Goal: Task Accomplishment & Management: Use online tool/utility

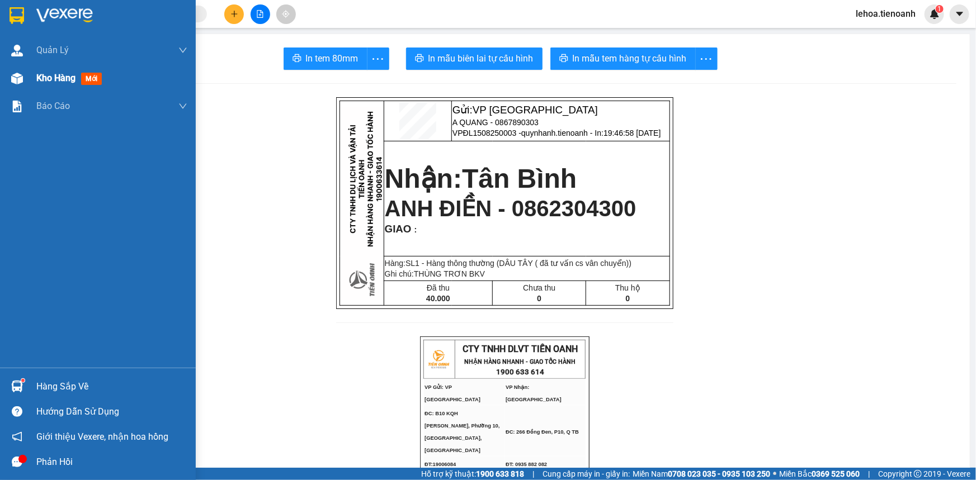
click at [56, 79] on span "Kho hàng" at bounding box center [55, 78] width 39 height 11
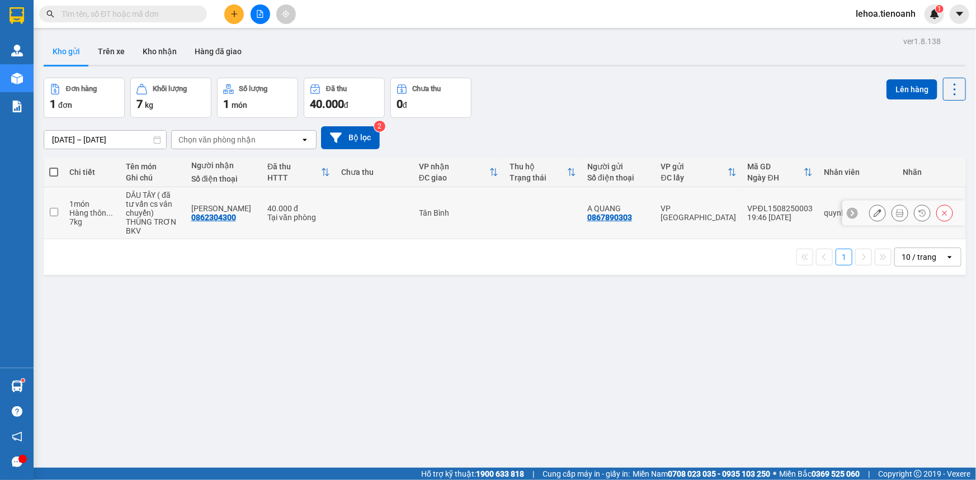
click at [55, 212] on input "checkbox" at bounding box center [54, 212] width 8 height 8
checkbox input "true"
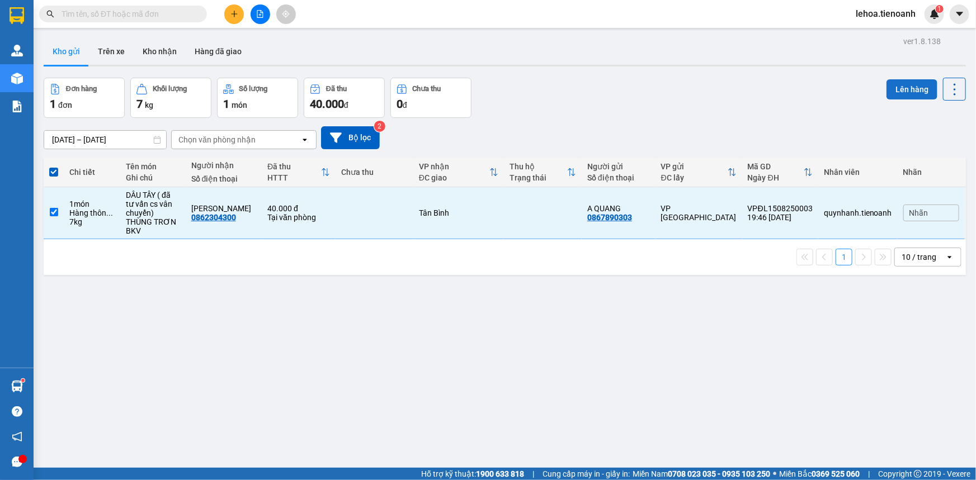
click at [911, 89] on button "Lên hàng" at bounding box center [911, 89] width 51 height 20
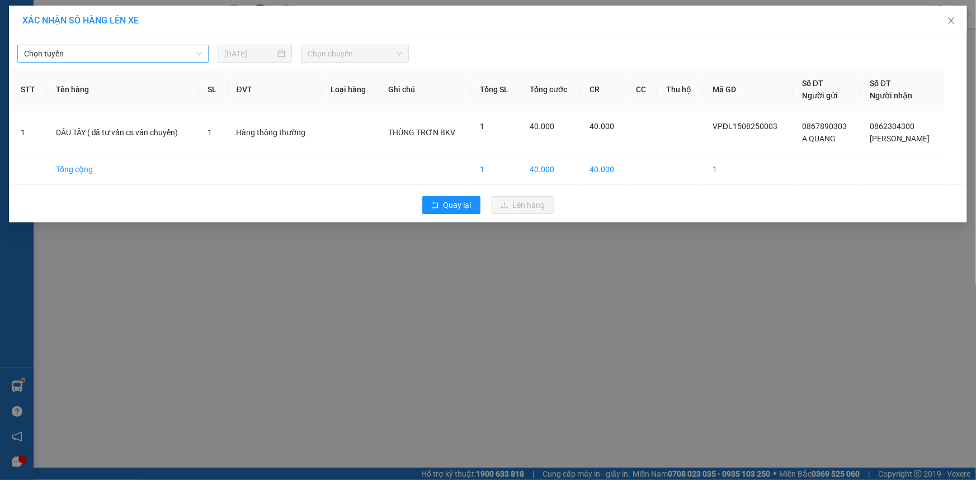
click at [99, 51] on span "Chọn tuyến" at bounding box center [113, 53] width 178 height 17
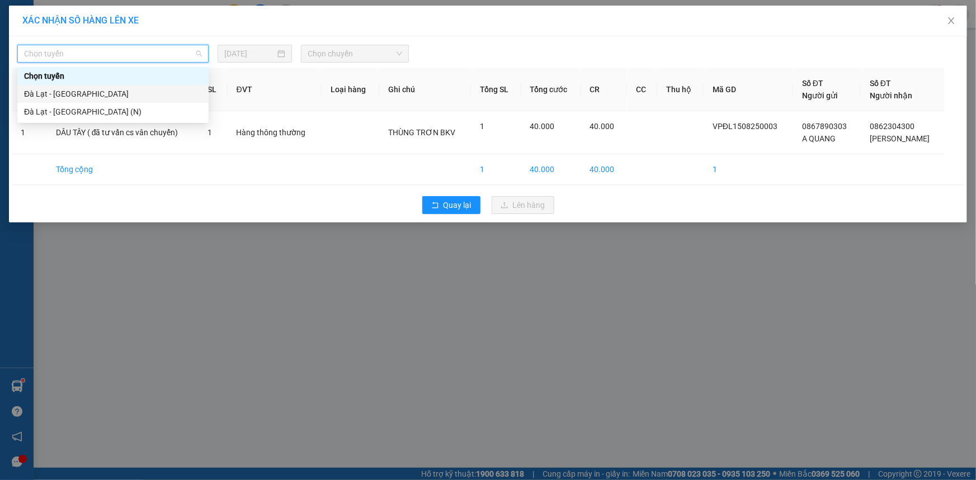
click at [74, 92] on div "Đà Lạt - [GEOGRAPHIC_DATA]" at bounding box center [113, 94] width 178 height 12
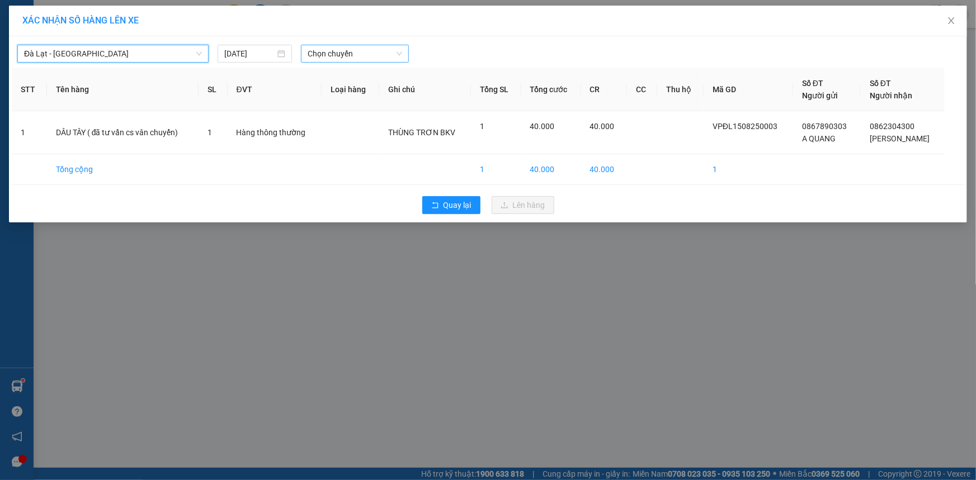
click at [359, 45] on span "Chọn chuyến" at bounding box center [355, 53] width 94 height 17
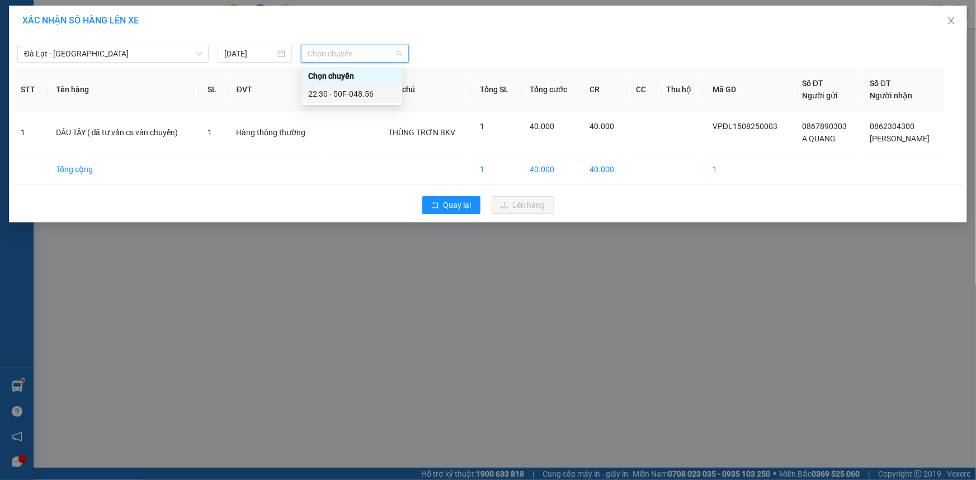
drag, startPoint x: 360, startPoint y: 98, endPoint x: 398, endPoint y: 124, distance: 46.2
click at [360, 98] on div "22:30 - 50F-048.56" at bounding box center [351, 94] width 87 height 12
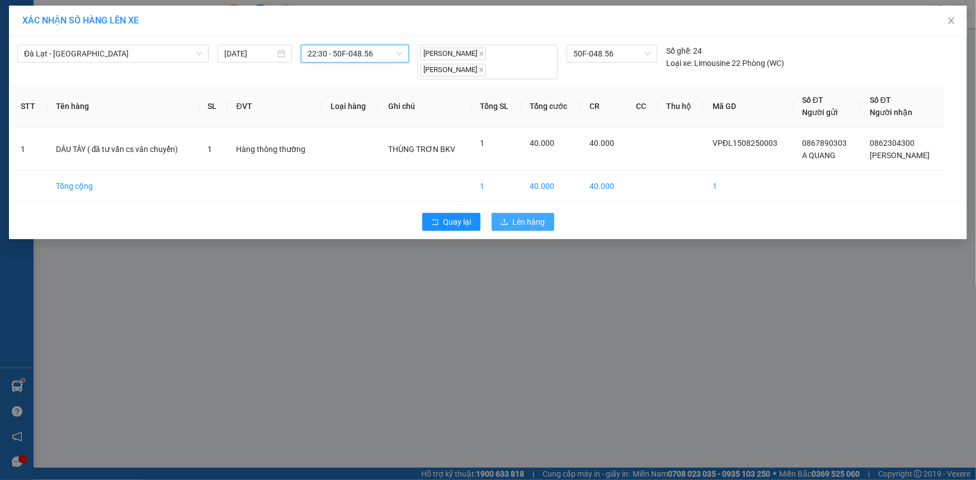
click at [517, 221] on span "Lên hàng" at bounding box center [529, 222] width 32 height 12
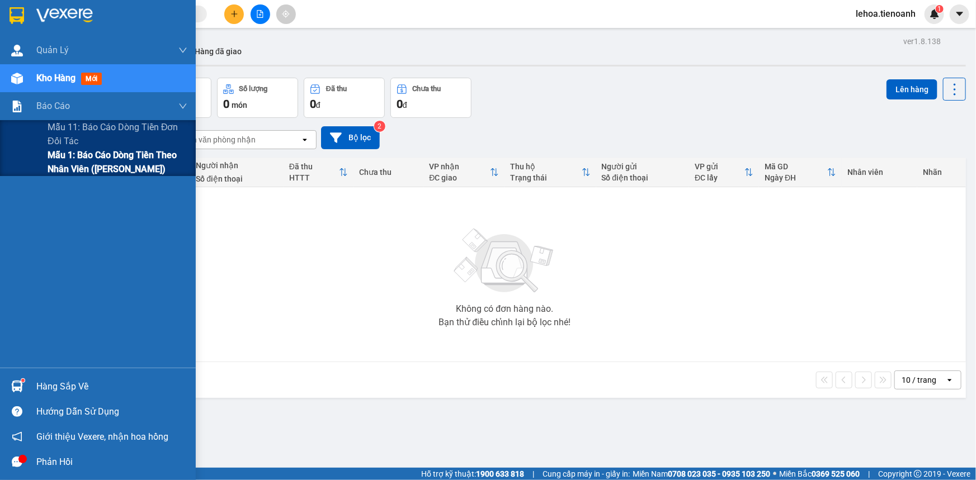
click at [94, 161] on span "Mẫu 1: Báo cáo dòng tiền theo nhân viên ([PERSON_NAME])" at bounding box center [118, 162] width 140 height 28
